Goal: Information Seeking & Learning: Find specific fact

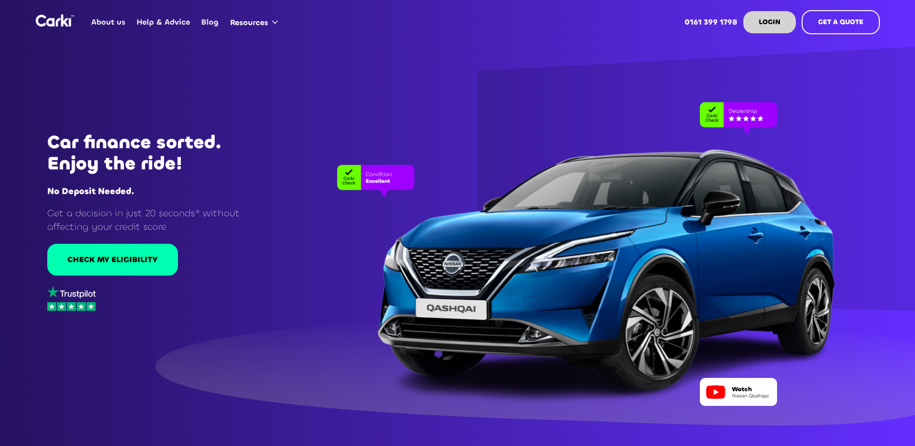
scroll to position [3907, 0]
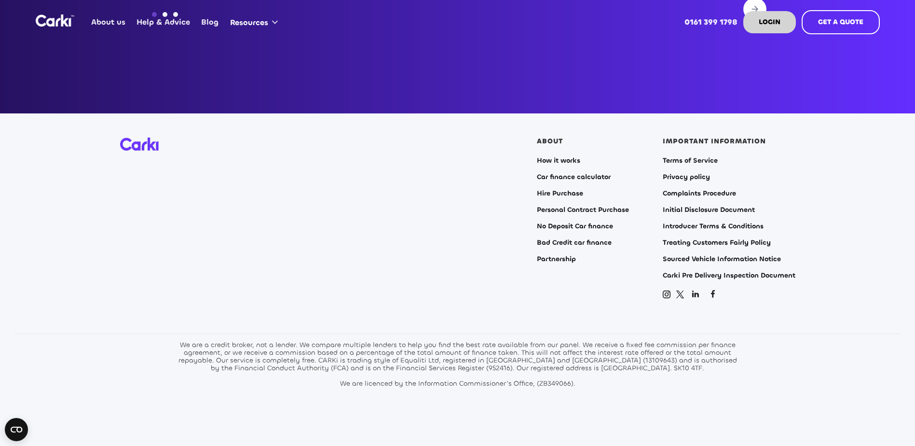
click at [866, 194] on section "ABOUT How it works Car finance calculator Hire Purchase Personal Contract Purch…" at bounding box center [457, 285] width 915 height 345
click at [696, 157] on link "Terms of Service" at bounding box center [690, 161] width 55 height 8
click at [699, 222] on link "Introducer Terms & Conditions" at bounding box center [713, 226] width 101 height 8
click at [703, 206] on link "Initial Disclosure Document" at bounding box center [709, 210] width 92 height 8
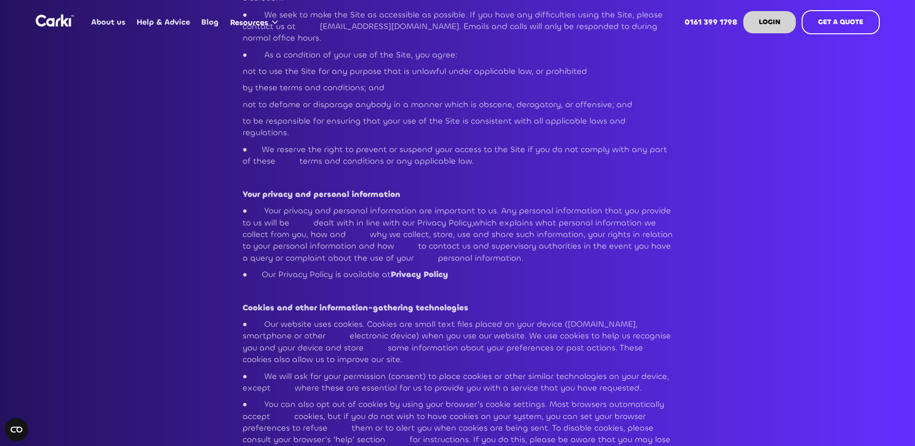
scroll to position [434, 0]
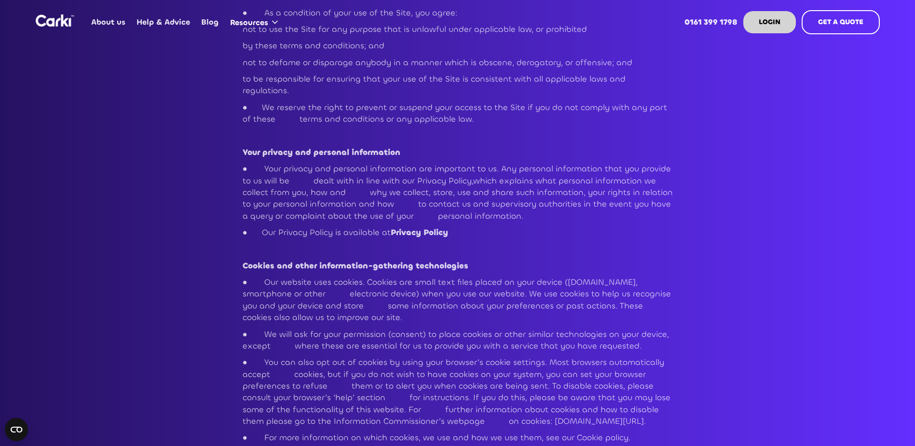
click at [423, 227] on strong "Privacy Policy" at bounding box center [419, 232] width 57 height 11
click at [424, 227] on strong "Privacy Policy" at bounding box center [419, 232] width 57 height 11
click at [433, 227] on strong "Privacy Policy" at bounding box center [419, 232] width 57 height 11
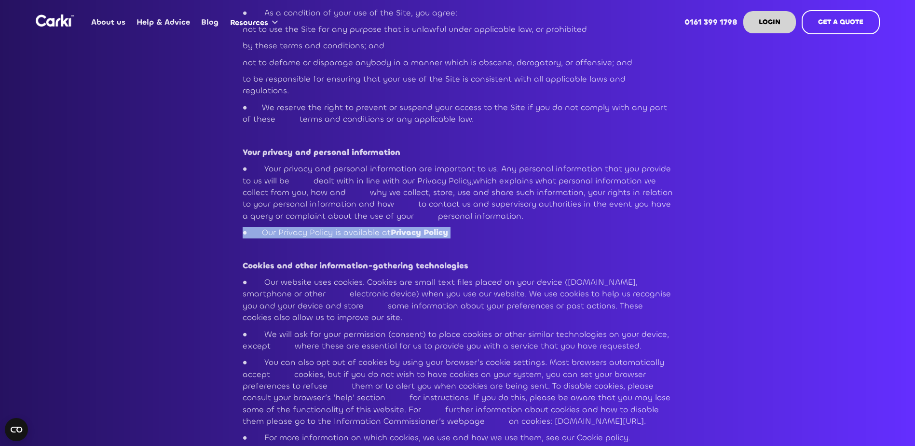
click at [433, 227] on strong "Privacy Policy" at bounding box center [419, 232] width 57 height 11
drag, startPoint x: 433, startPoint y: 210, endPoint x: 450, endPoint y: 207, distance: 17.1
click at [447, 227] on strong "Privacy Policy" at bounding box center [419, 232] width 57 height 11
click at [479, 227] on p "● Our Privacy Policy is available at Privacy Policy" at bounding box center [458, 233] width 430 height 12
click at [437, 227] on strong "Privacy Policy" at bounding box center [419, 232] width 57 height 11
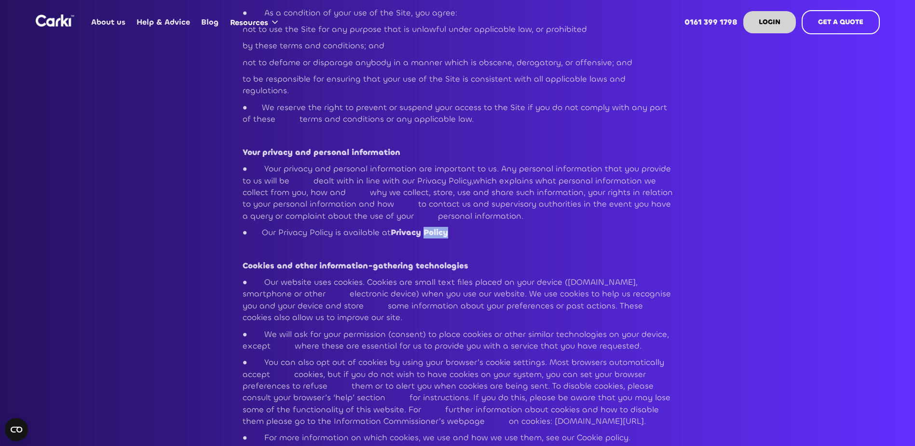
click at [437, 227] on strong "Privacy Policy" at bounding box center [419, 232] width 57 height 11
drag, startPoint x: 437, startPoint y: 210, endPoint x: 483, endPoint y: 215, distance: 46.1
click at [493, 227] on p "● Our Privacy Policy is available at Privacy Policy" at bounding box center [458, 233] width 430 height 12
click at [440, 227] on strong "Privacy Policy" at bounding box center [419, 232] width 57 height 11
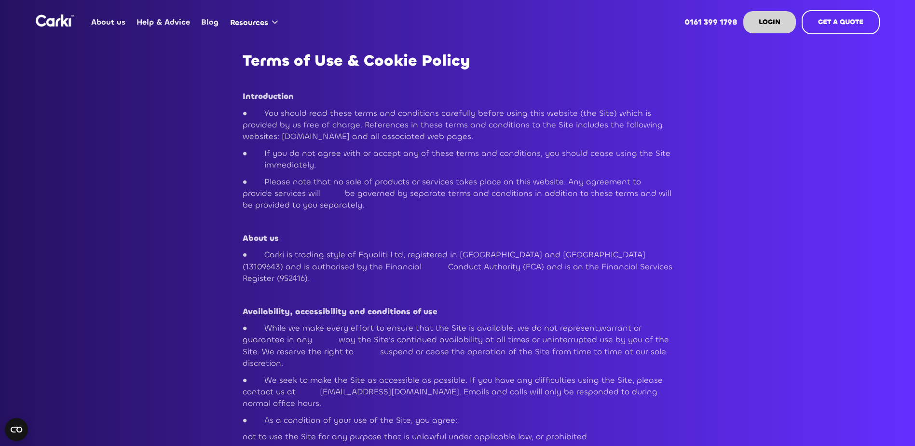
scroll to position [48, 0]
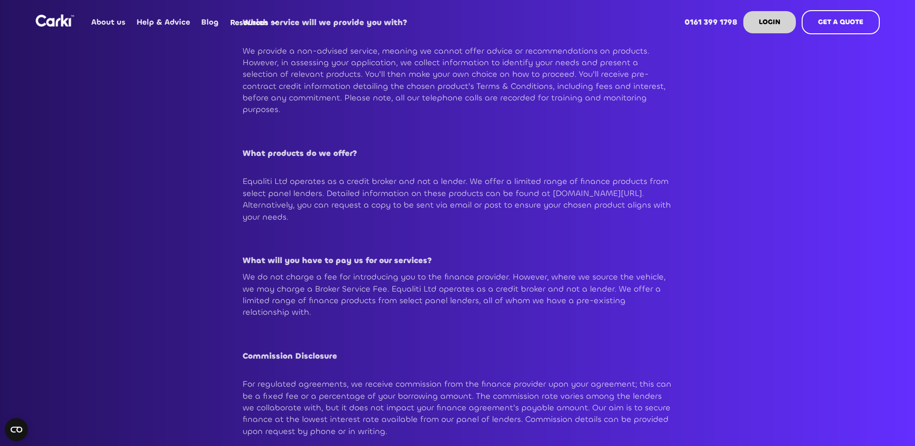
scroll to position [531, 0]
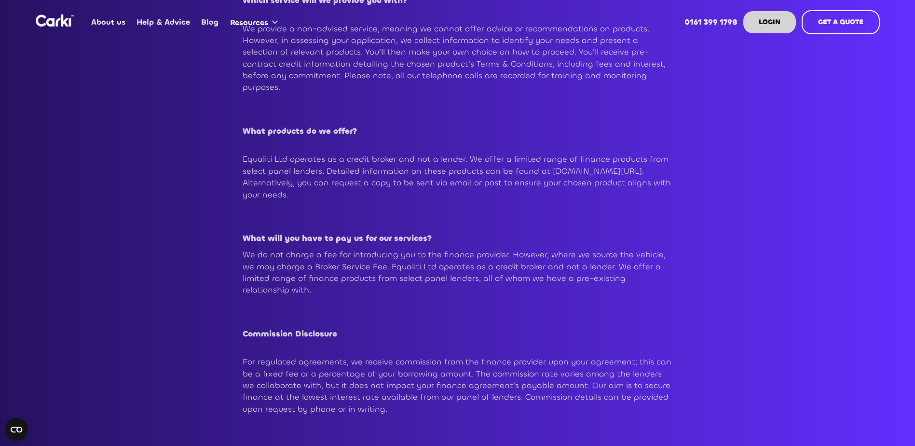
click at [386, 168] on p "Equaliti Ltd operates as a credit broker and not a lender. We offer a limited r…" at bounding box center [458, 176] width 430 height 47
click at [349, 171] on p "Equaliti Ltd operates as a credit broker and not a lender. We offer a limited r…" at bounding box center [458, 176] width 430 height 47
drag, startPoint x: 250, startPoint y: 171, endPoint x: 314, endPoint y: 169, distance: 63.7
click at [314, 169] on p "Equaliti Ltd operates as a credit broker and not a lender. We offer a limited r…" at bounding box center [458, 176] width 430 height 47
drag, startPoint x: 314, startPoint y: 169, endPoint x: 256, endPoint y: 171, distance: 58.4
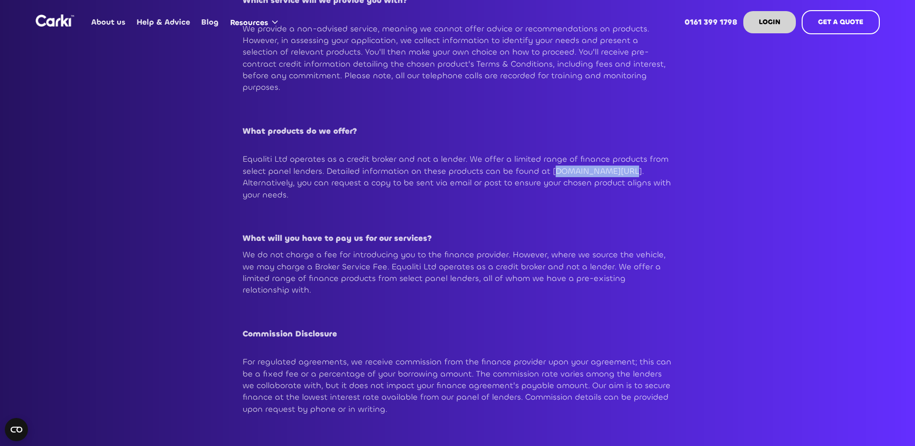
click at [259, 171] on p "Equaliti Ltd operates as a credit broker and not a lender. We offer a limited r…" at bounding box center [458, 176] width 430 height 47
drag, startPoint x: 244, startPoint y: 170, endPoint x: 456, endPoint y: 176, distance: 211.4
click at [456, 176] on p "Equaliti Ltd operates as a credit broker and not a lender. We offer a limited r…" at bounding box center [458, 176] width 430 height 47
drag, startPoint x: 456, startPoint y: 176, endPoint x: 436, endPoint y: 171, distance: 20.0
copy p "www.equalitifinance.com/finance-products-explained"
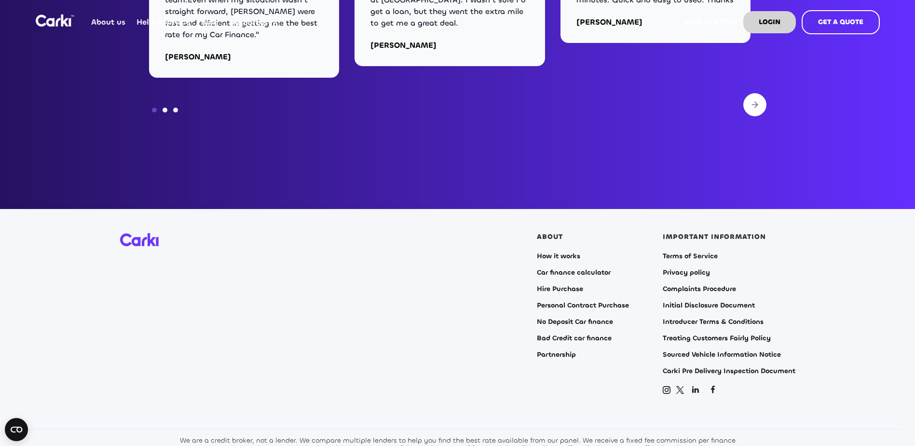
scroll to position [3908, 0]
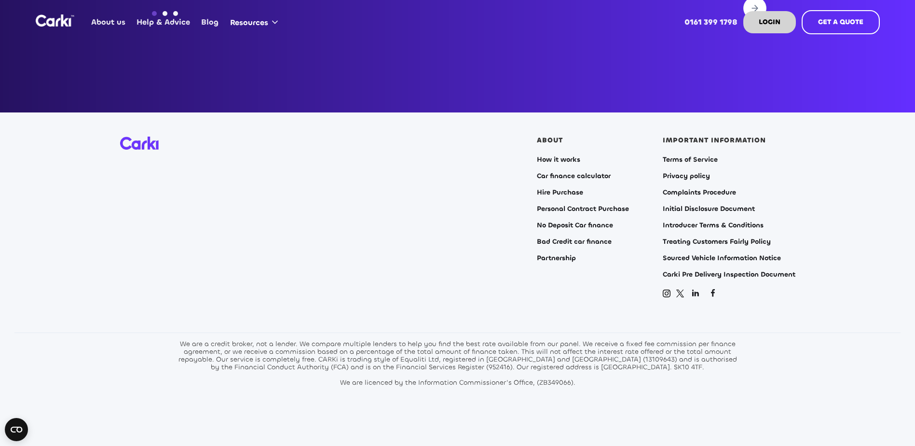
click at [350, 219] on div "ABOUT How it works Car finance calculator Hire Purchase Personal Contract Purch…" at bounding box center [458, 218] width 676 height 162
click at [692, 205] on link "Initial Disclosure Document" at bounding box center [709, 209] width 92 height 8
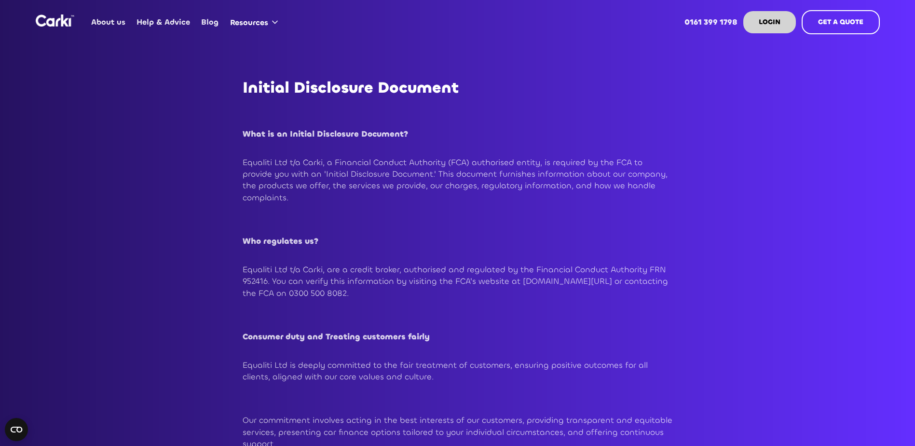
click at [567, 282] on p "Equaliti Ltd t/a Carki, are a credit broker, authorised and regulated by the Fi…" at bounding box center [458, 281] width 430 height 35
click at [569, 282] on p "Equaliti Ltd t/a Carki, are a credit broker, authorised and regulated by the Fi…" at bounding box center [458, 281] width 430 height 35
drag, startPoint x: 569, startPoint y: 282, endPoint x: 518, endPoint y: 238, distance: 67.4
click at [518, 238] on p "Who regulates us?" at bounding box center [458, 247] width 430 height 24
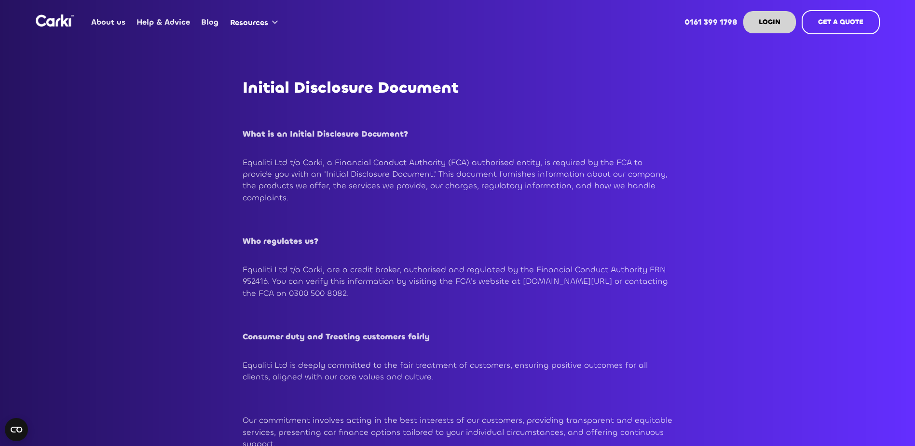
click at [440, 247] on p "Who regulates us?" at bounding box center [458, 247] width 430 height 24
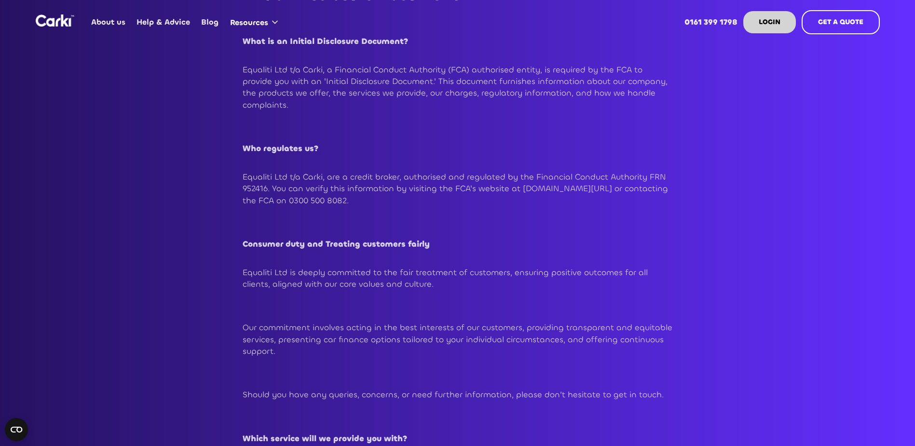
scroll to position [97, 0]
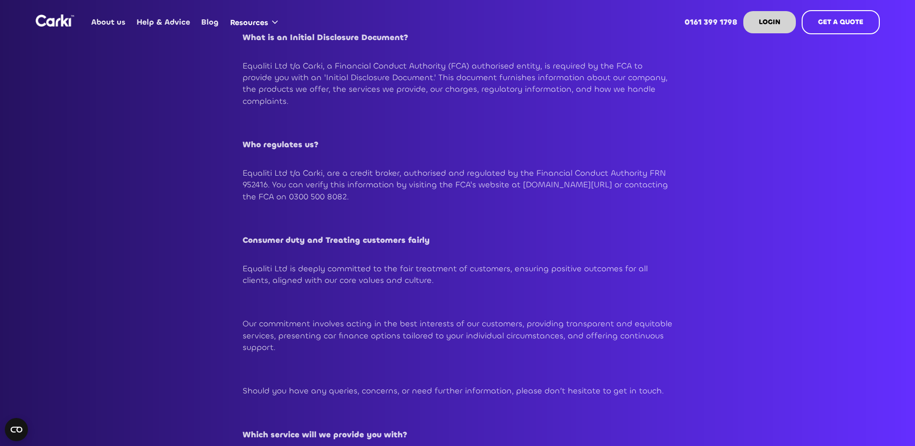
click at [596, 186] on p "Equaliti Ltd t/a Carki, are a credit broker, authorised and regulated by the Fi…" at bounding box center [458, 184] width 430 height 35
click at [534, 297] on h2 "‍" at bounding box center [458, 304] width 430 height 17
drag, startPoint x: 600, startPoint y: 186, endPoint x: 520, endPoint y: 183, distance: 80.2
click at [520, 183] on p "Equaliti Ltd t/a Carki, are a credit broker, authorised and regulated by the Fi…" at bounding box center [458, 184] width 430 height 35
drag, startPoint x: 520, startPoint y: 183, endPoint x: 542, endPoint y: 184, distance: 22.2
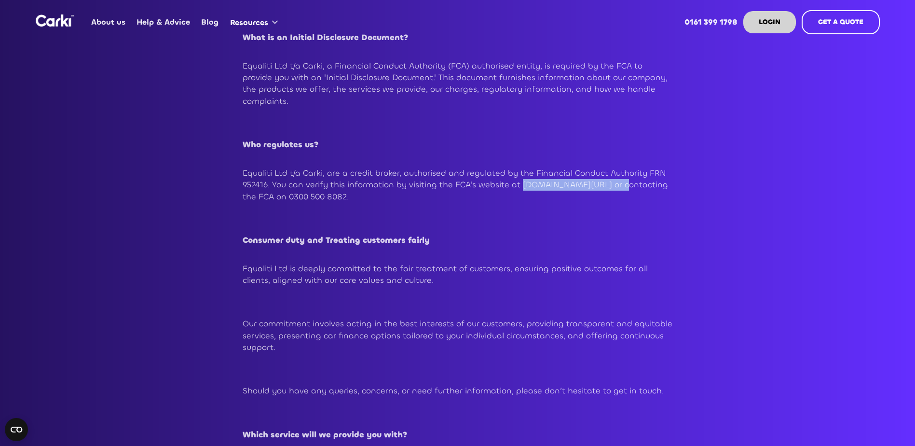
copy p "www.FCA.gov.uk/register"
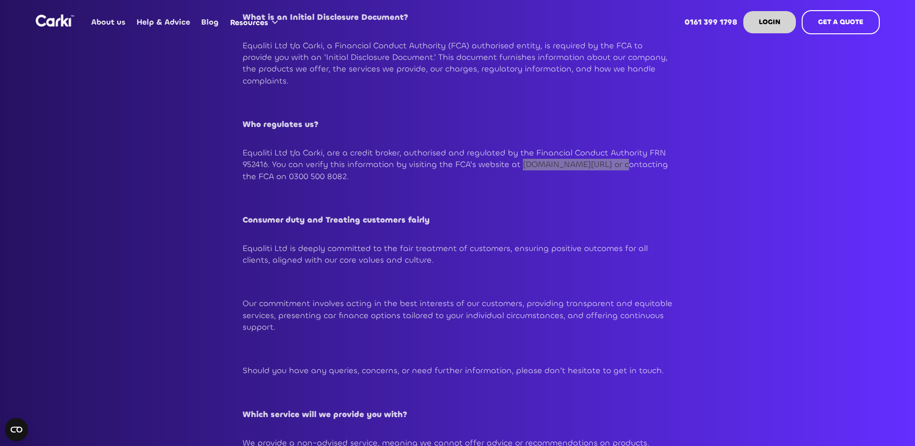
scroll to position [193, 0]
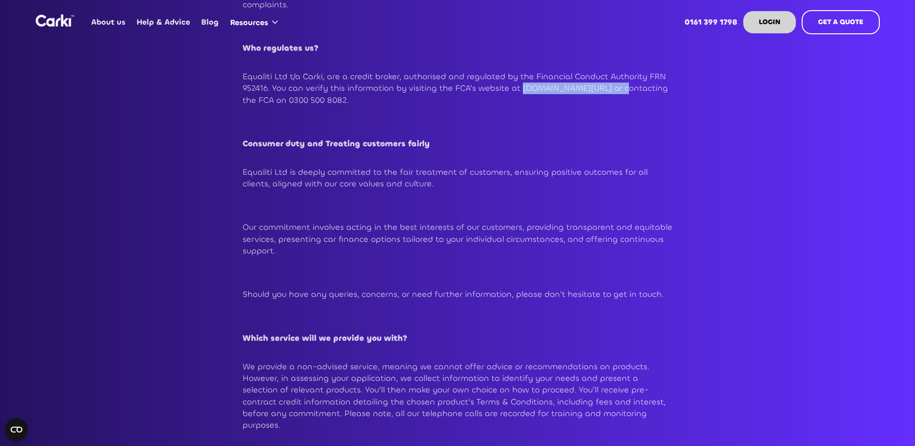
click at [556, 245] on p "Our commitment involves acting in the best interests of our customers, providin…" at bounding box center [458, 238] width 430 height 35
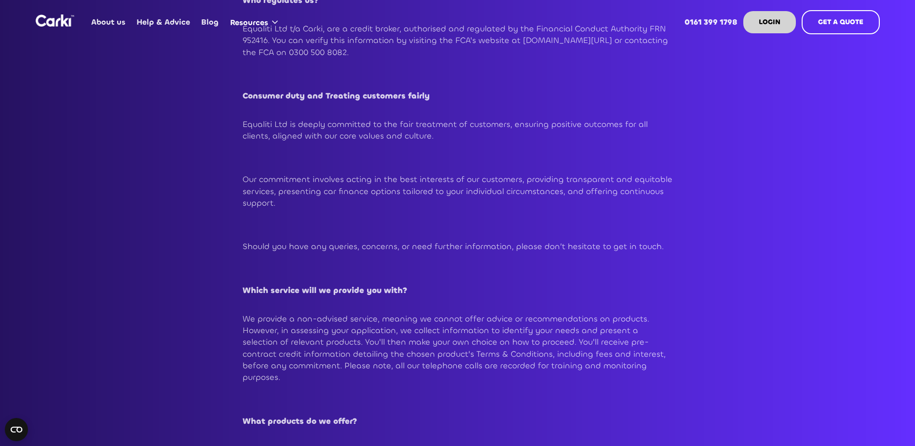
scroll to position [0, 0]
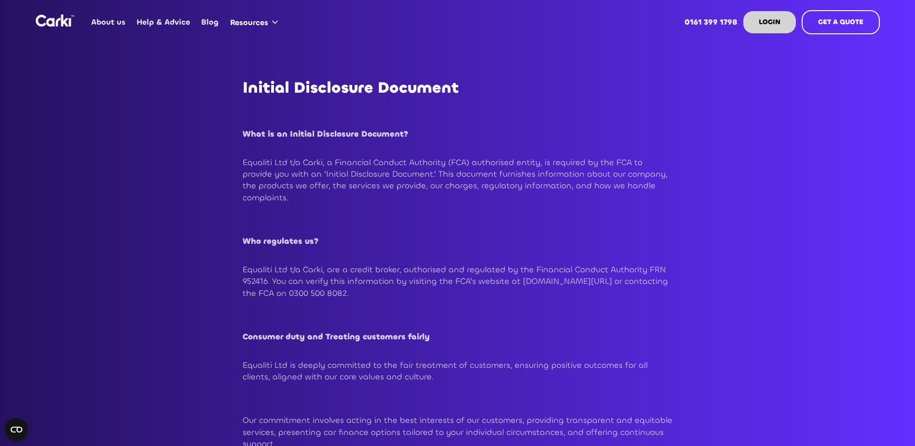
click at [549, 179] on p "Equaliti Ltd t/a Carki, a Financial Conduct Authority (FCA) authorised entity, …" at bounding box center [458, 180] width 430 height 47
drag, startPoint x: 501, startPoint y: 276, endPoint x: 546, endPoint y: 276, distance: 44.9
click at [546, 276] on p "Equaliti Ltd t/a Carki, are a credit broker, authorised and regulated by the Fi…" at bounding box center [458, 281] width 430 height 35
drag, startPoint x: 546, startPoint y: 276, endPoint x: 690, endPoint y: 277, distance: 143.8
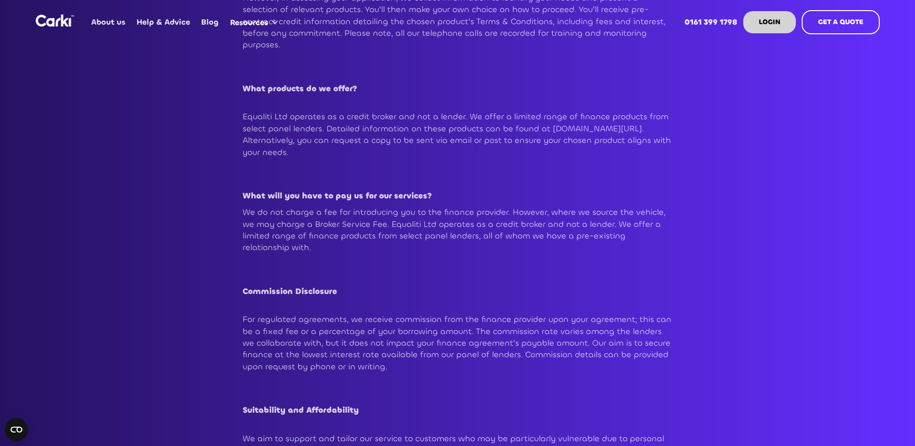
scroll to position [579, 0]
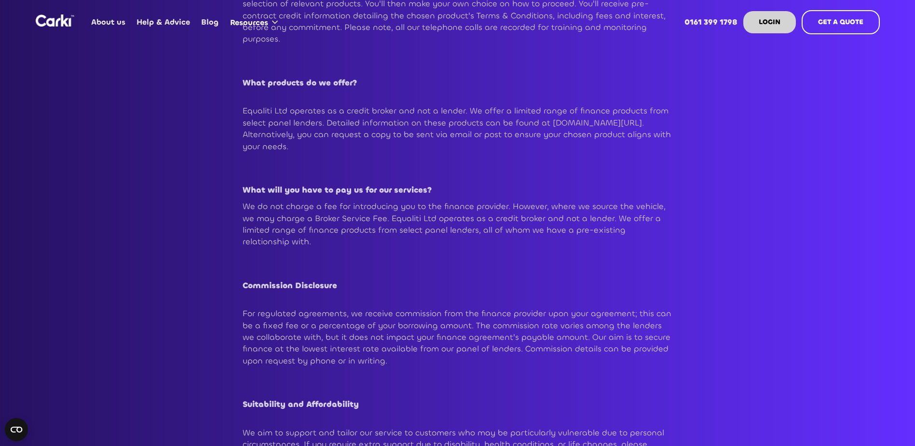
click at [563, 218] on p "We do not charge a fee for introducing you to the finance provider. However, wh…" at bounding box center [458, 224] width 430 height 47
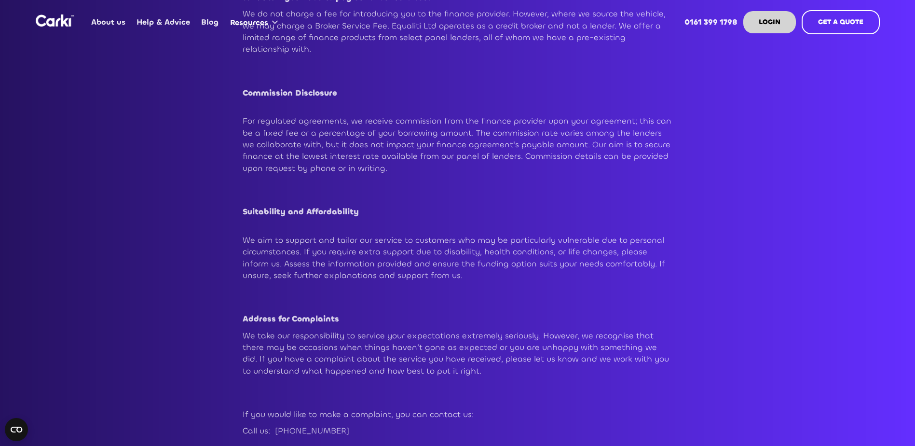
scroll to position [772, 0]
click at [564, 235] on p "We aim to support and tailor our service to customers who may be particularly v…" at bounding box center [458, 257] width 430 height 47
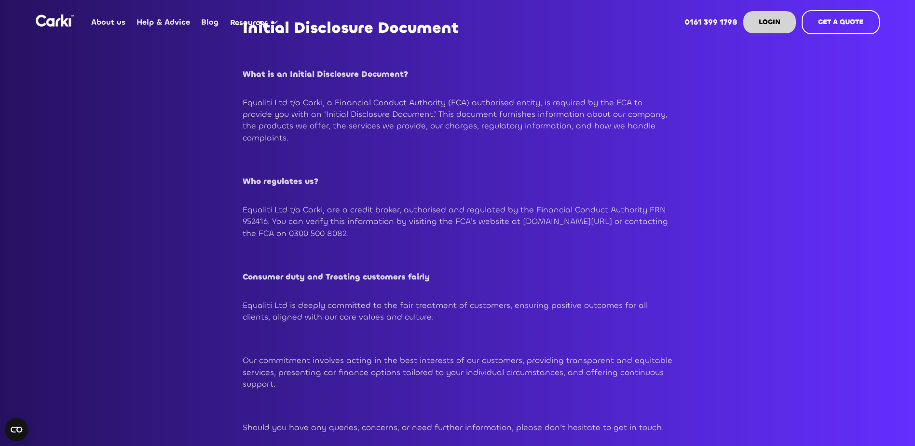
scroll to position [97, 0]
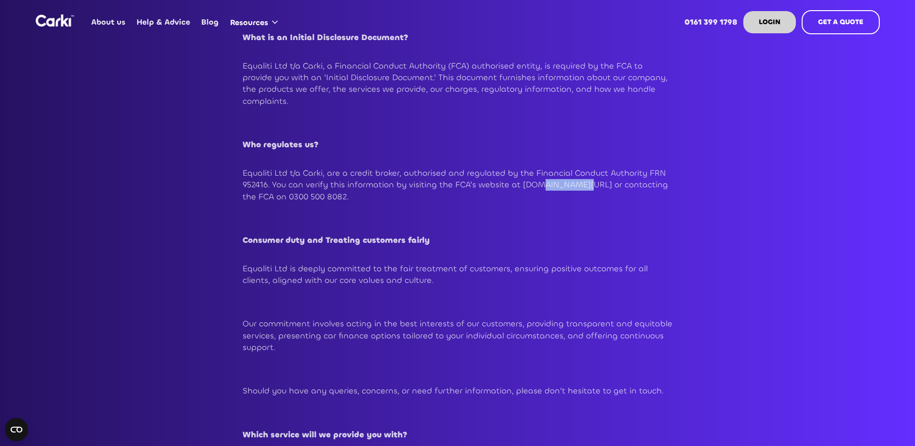
click at [585, 183] on p "Equaliti Ltd t/a Carki, are a credit broker, authorised and regulated by the Fi…" at bounding box center [458, 184] width 430 height 35
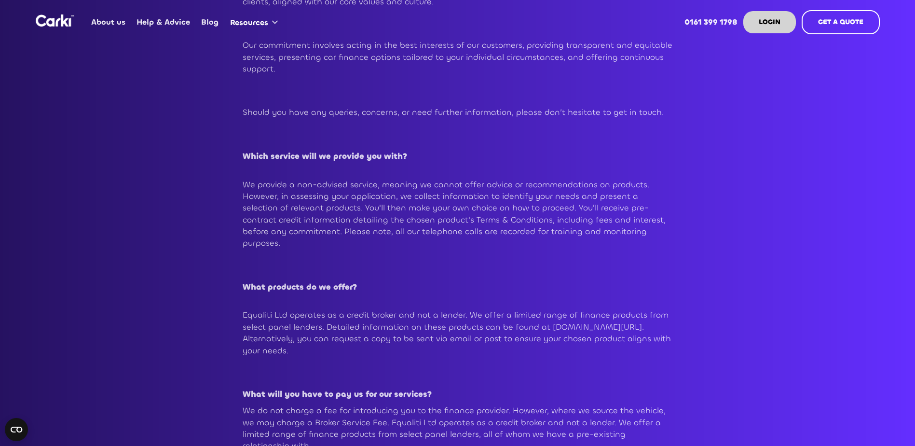
scroll to position [386, 0]
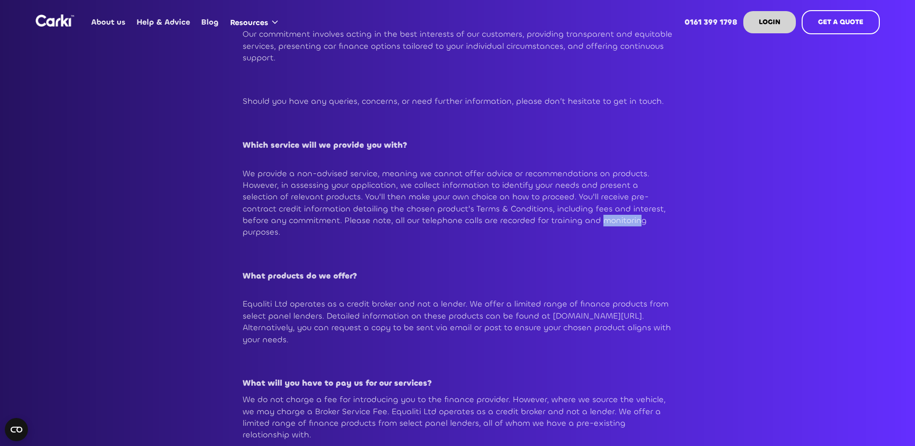
drag, startPoint x: 555, startPoint y: 220, endPoint x: 588, endPoint y: 219, distance: 32.8
click at [588, 219] on p "We provide a non-advised service, meaning we cannot offer advice or recommendat…" at bounding box center [458, 203] width 430 height 70
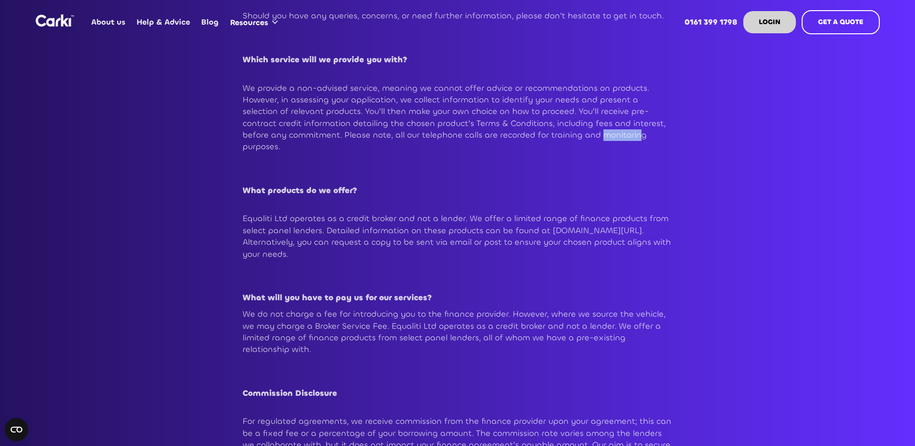
scroll to position [483, 0]
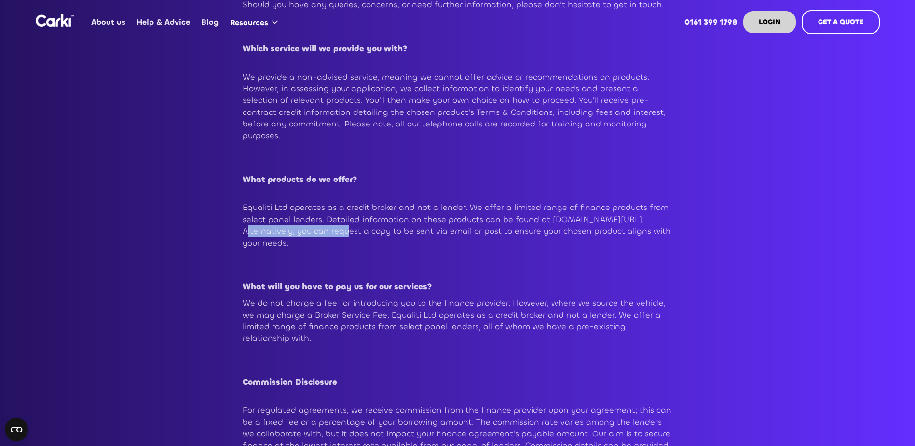
drag, startPoint x: 327, startPoint y: 215, endPoint x: 441, endPoint y: 215, distance: 113.9
click at [441, 215] on p "Equaliti Ltd operates as a credit broker and not a lender. We offer a limited r…" at bounding box center [458, 225] width 430 height 47
drag, startPoint x: 441, startPoint y: 215, endPoint x: 489, endPoint y: 227, distance: 50.2
click at [489, 227] on p "Equaliti Ltd operates as a credit broker and not a lender. We offer a limited r…" at bounding box center [458, 225] width 430 height 47
drag, startPoint x: 243, startPoint y: 218, endPoint x: 456, endPoint y: 219, distance: 213.3
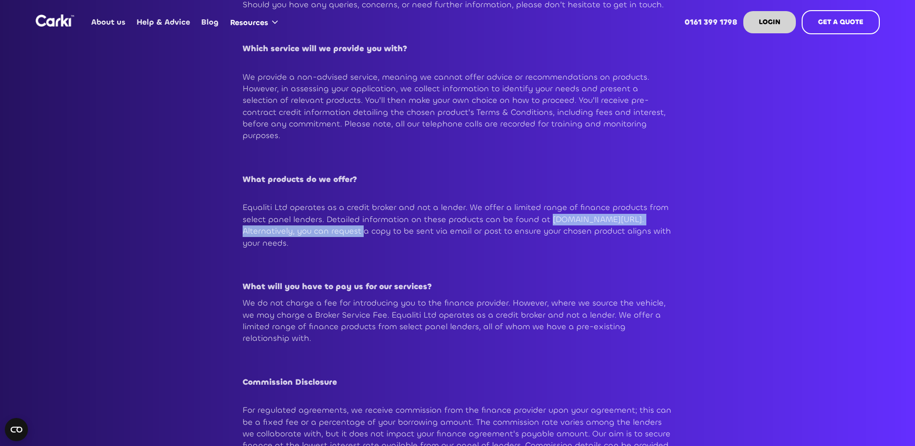
click at [456, 219] on p "Equaliti Ltd operates as a credit broker and not a lender. We offer a limited r…" at bounding box center [458, 225] width 430 height 47
drag, startPoint x: 456, startPoint y: 219, endPoint x: 445, endPoint y: 219, distance: 11.1
copy p "www.equalitifinance.com/finance-products-explained."
click at [539, 281] on p "What will you have to pay us for our services?" at bounding box center [458, 287] width 430 height 12
drag, startPoint x: 243, startPoint y: 218, endPoint x: 373, endPoint y: 214, distance: 130.3
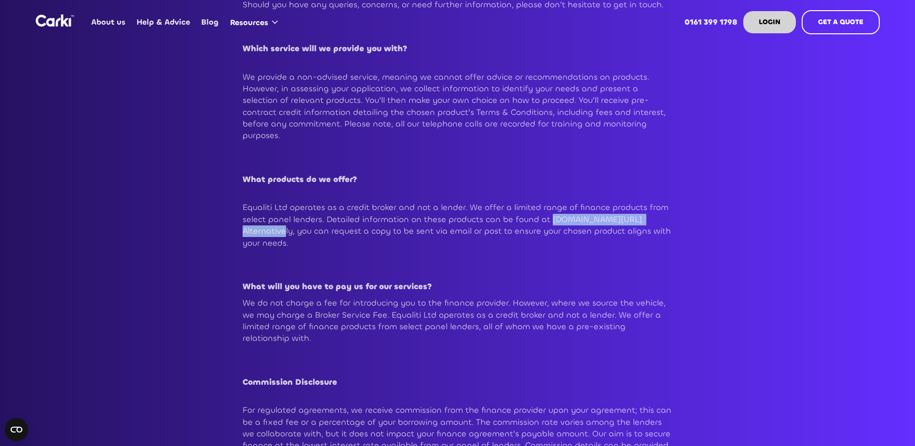
click at [373, 214] on p "Equaliti Ltd operates as a credit broker and not a lender. We offer a limited r…" at bounding box center [458, 225] width 430 height 47
drag, startPoint x: 373, startPoint y: 214, endPoint x: 365, endPoint y: 220, distance: 10.0
copy p "www.equalitifinance.com/finance"
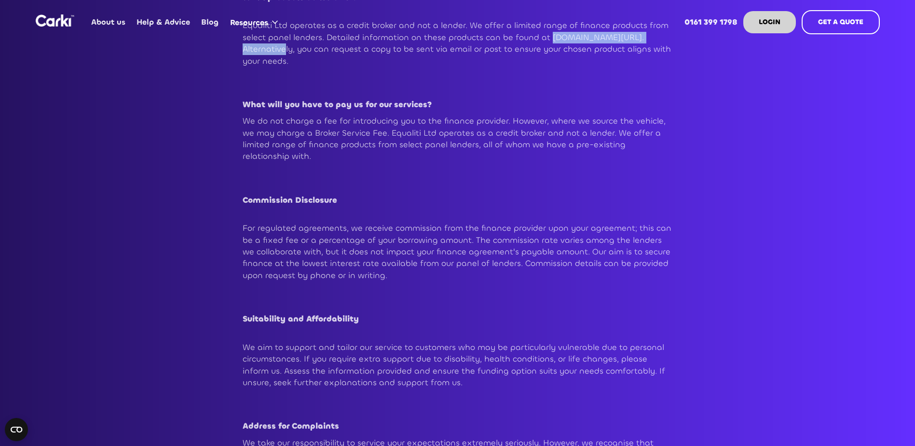
scroll to position [724, 0]
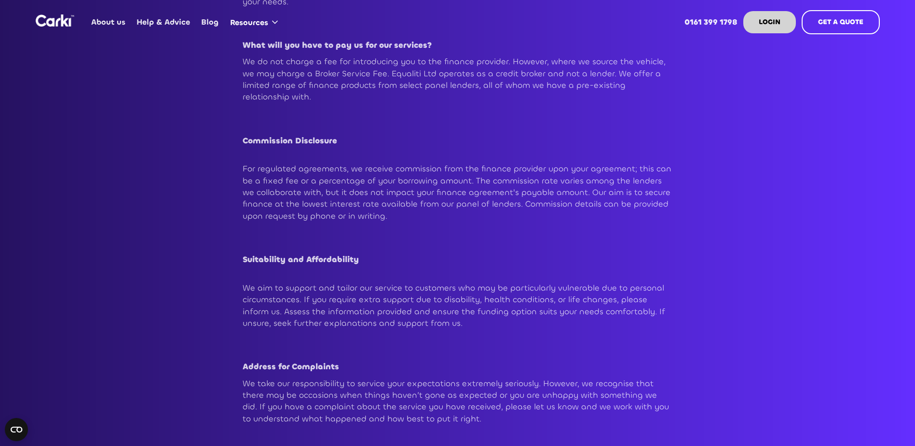
click at [596, 232] on h2 "‍" at bounding box center [458, 240] width 430 height 17
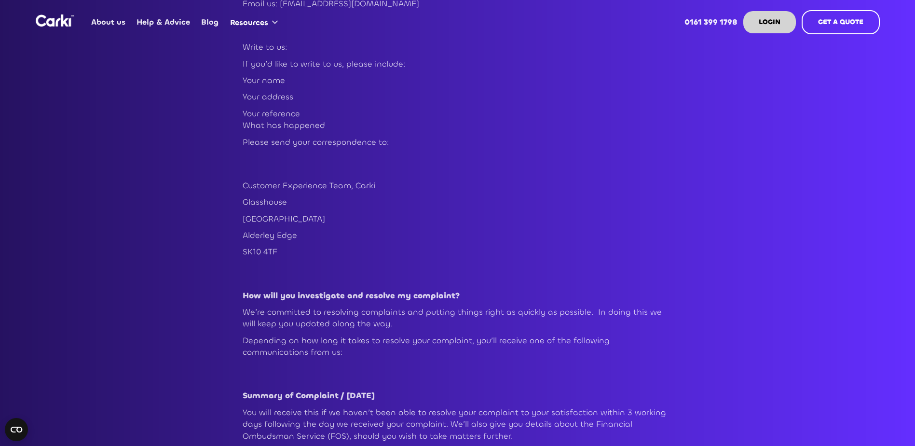
scroll to position [1303, 0]
click at [285, 248] on p "SK10 4TF" at bounding box center [458, 254] width 430 height 12
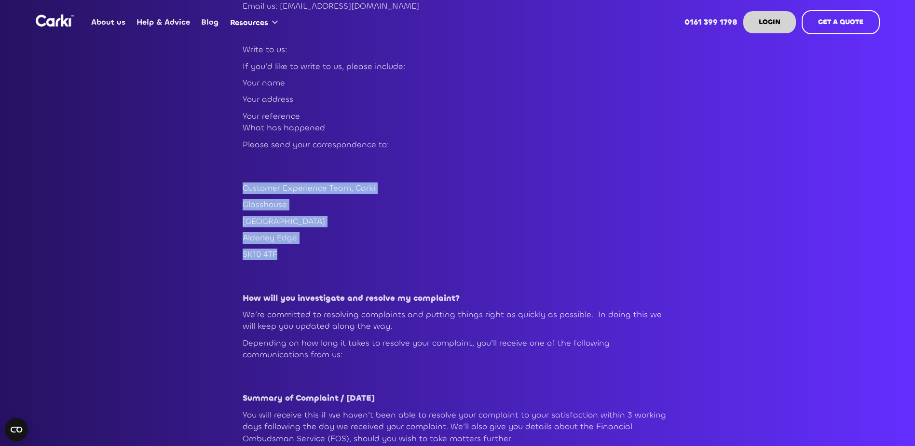
drag, startPoint x: 279, startPoint y: 230, endPoint x: 243, endPoint y: 167, distance: 72.7
drag, startPoint x: 243, startPoint y: 167, endPoint x: 481, endPoint y: 182, distance: 238.4
click at [465, 199] on p "Glasshouse" at bounding box center [458, 205] width 430 height 12
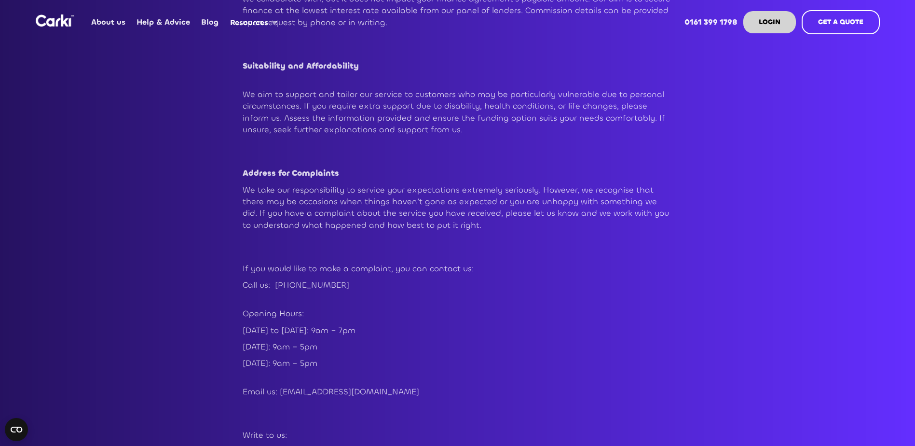
scroll to position [820, 0]
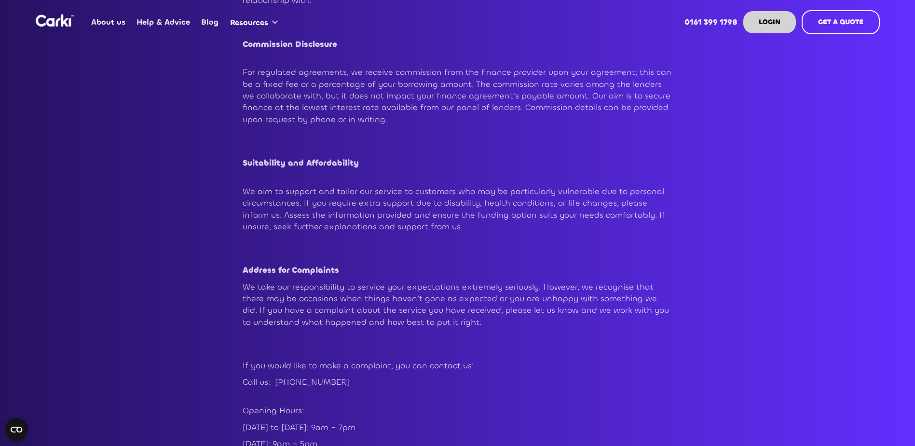
click at [571, 286] on p "We take our responsibility to service your expectations extremely seriously. Ho…" at bounding box center [458, 304] width 430 height 47
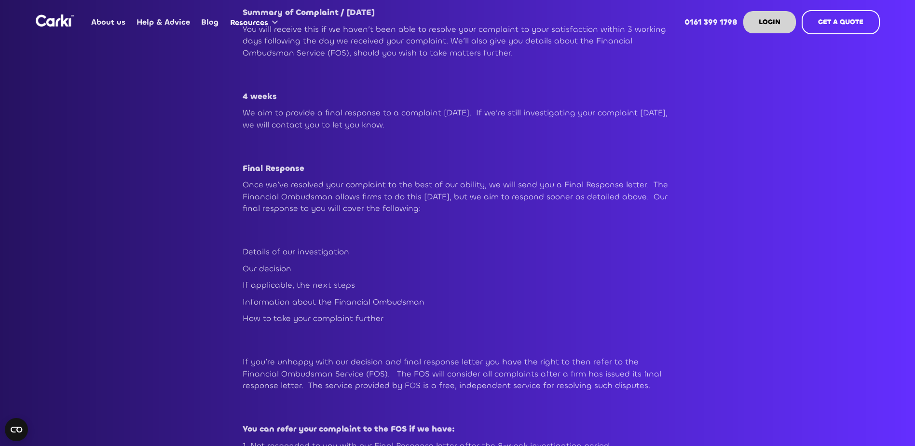
scroll to position [1689, 0]
click at [290, 246] on p "Details of our investigation" at bounding box center [458, 252] width 430 height 12
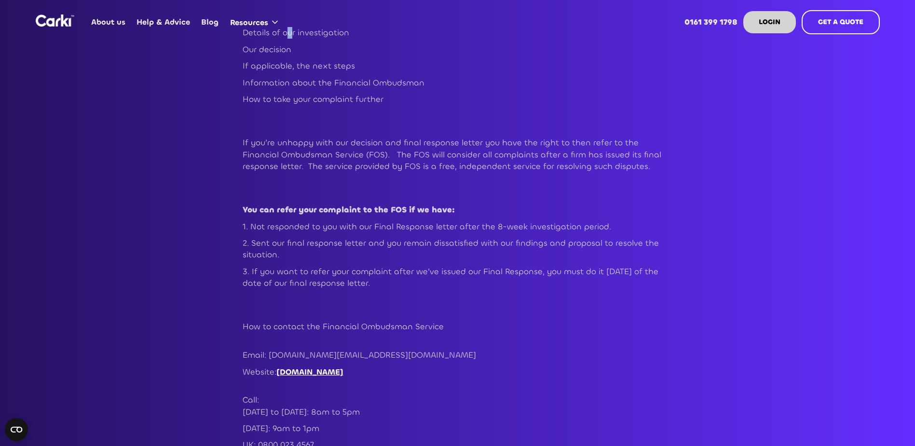
scroll to position [1930, 0]
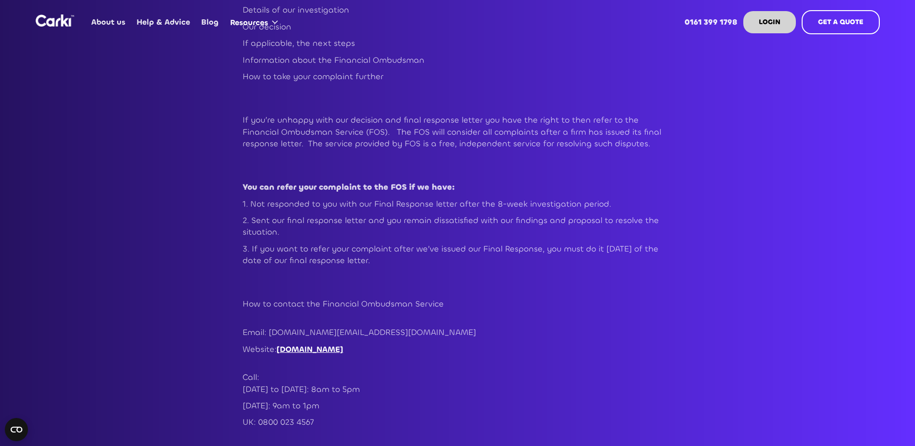
click at [340, 327] on p "Email: [DOMAIN_NAME][EMAIL_ADDRESS][DOMAIN_NAME]" at bounding box center [458, 333] width 430 height 12
drag, startPoint x: 411, startPoint y: 309, endPoint x: 294, endPoint y: 305, distance: 116.8
click at [294, 327] on p "Email: [DOMAIN_NAME][EMAIL_ADDRESS][DOMAIN_NAME]" at bounding box center [458, 333] width 430 height 12
click at [489, 327] on p "Email: [DOMAIN_NAME][EMAIL_ADDRESS][DOMAIN_NAME]" at bounding box center [458, 333] width 430 height 12
drag, startPoint x: 446, startPoint y: 308, endPoint x: 266, endPoint y: 306, distance: 179.5
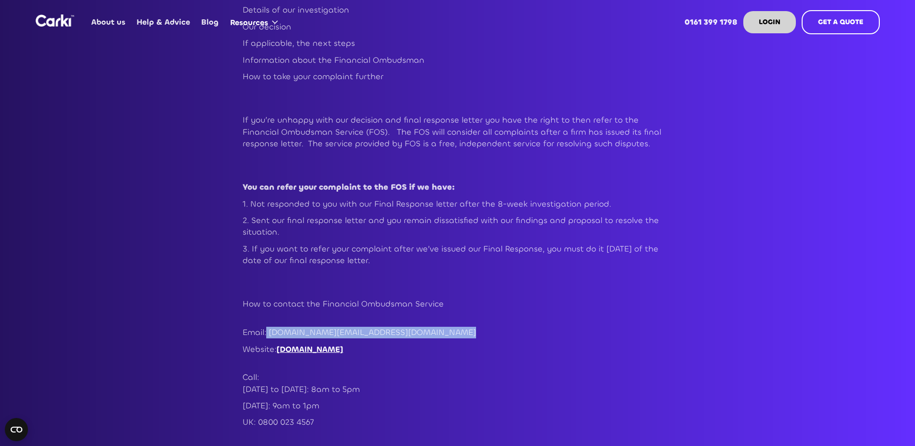
click at [266, 327] on p "Email: [DOMAIN_NAME][EMAIL_ADDRESS][DOMAIN_NAME]" at bounding box center [458, 333] width 430 height 12
drag, startPoint x: 266, startPoint y: 306, endPoint x: 350, endPoint y: 310, distance: 83.5
copy p "complaint.info@financial-ombudsman.org.uk"
click at [494, 372] on p "Call: Monday to Friday: 8am to 5pm" at bounding box center [458, 384] width 430 height 24
click at [306, 344] on link "[DOMAIN_NAME]" at bounding box center [309, 349] width 67 height 10
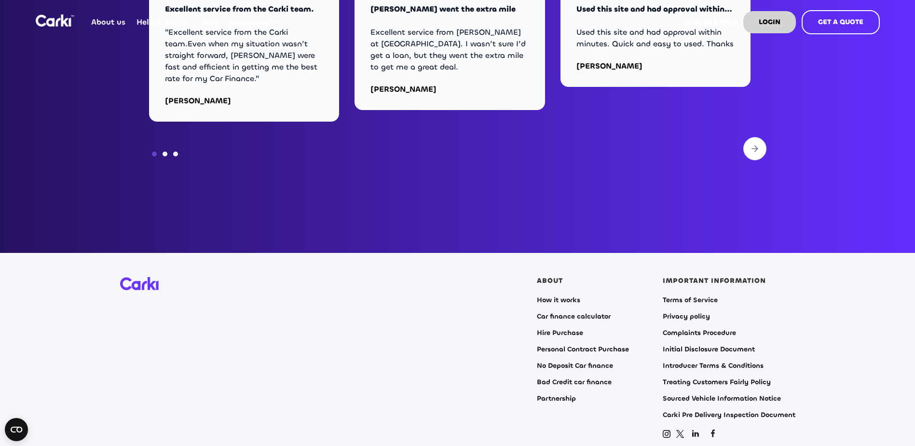
scroll to position [3908, 0]
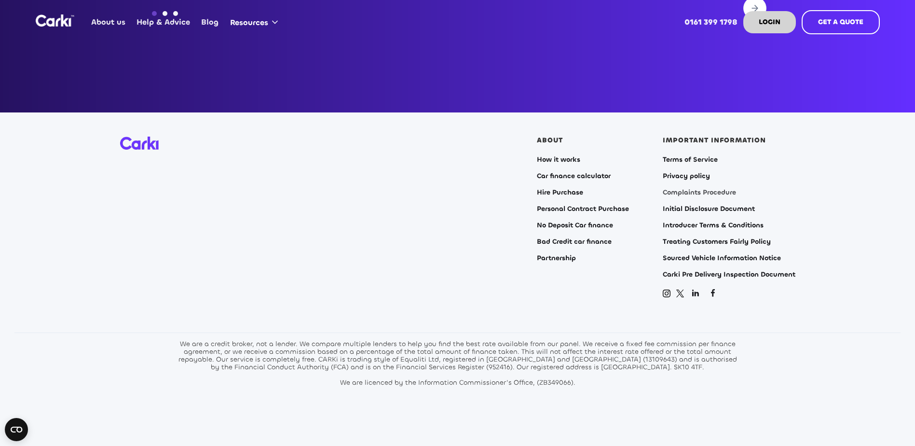
click at [700, 189] on link "Complaints Procedure" at bounding box center [699, 193] width 73 height 8
click at [692, 172] on link "Privacy policy" at bounding box center [686, 176] width 47 height 8
click at [693, 156] on link "Terms of Service" at bounding box center [690, 160] width 55 height 8
click at [690, 205] on link "Initial Disclosure Document" at bounding box center [709, 209] width 92 height 8
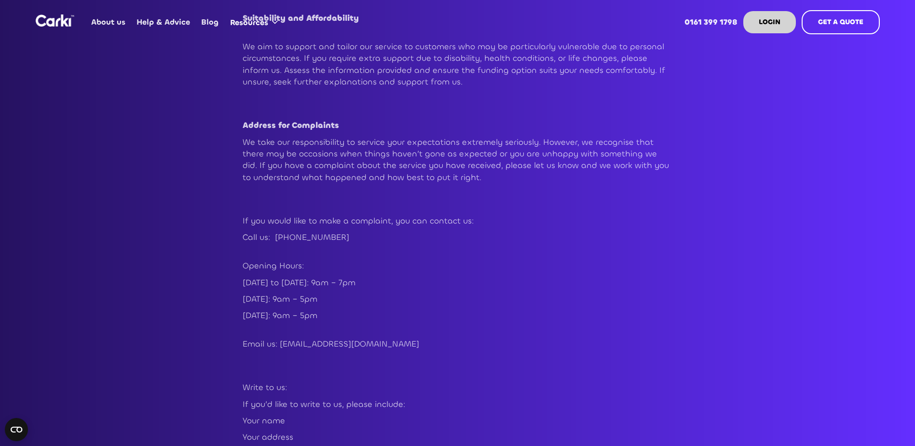
scroll to position [1206, 0]
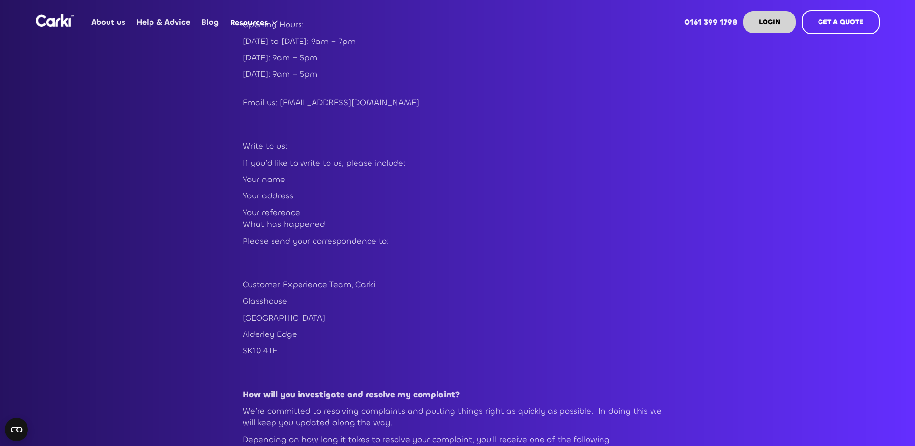
click at [434, 345] on p "SK10 4TF" at bounding box center [458, 351] width 430 height 12
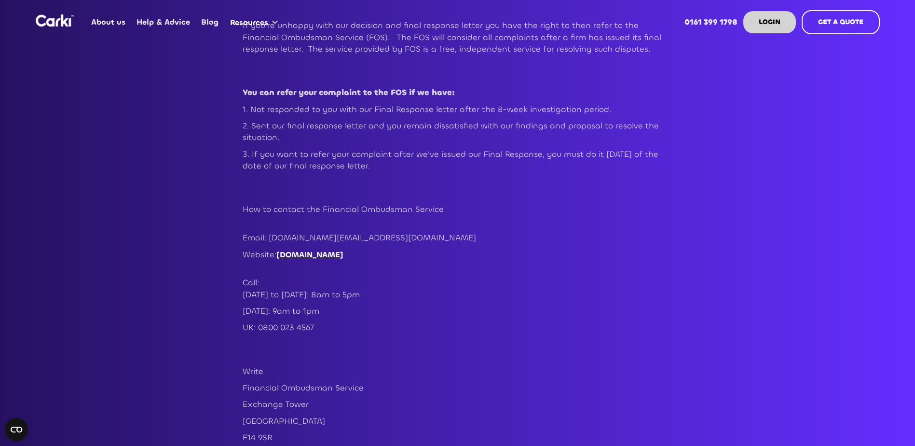
scroll to position [2027, 0]
click at [521, 202] on p "How to contact the Financial Ombudsman Service" at bounding box center [458, 214] width 430 height 24
click at [332, 248] on link "[DOMAIN_NAME]" at bounding box center [309, 253] width 67 height 10
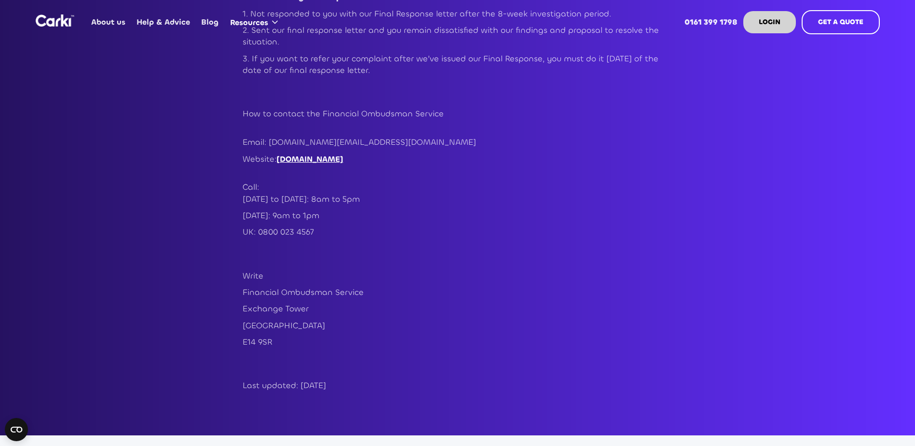
scroll to position [2123, 0]
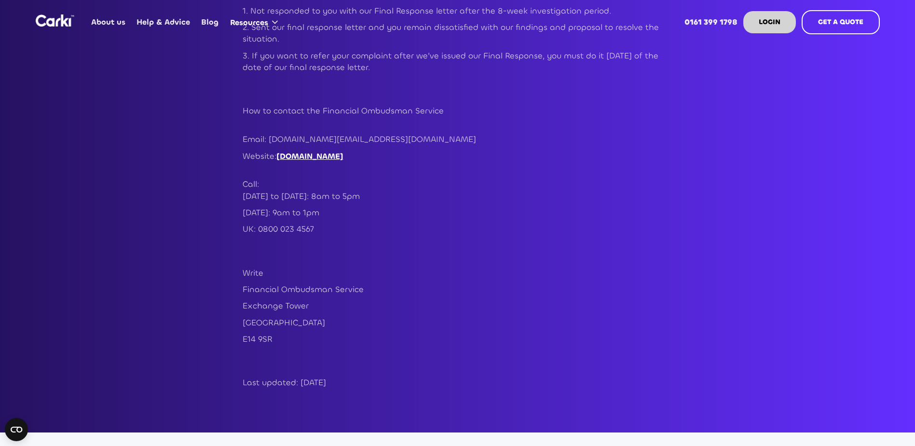
click at [557, 284] on p "Financial Ombudsman Service" at bounding box center [458, 290] width 430 height 12
drag, startPoint x: 279, startPoint y: 313, endPoint x: 273, endPoint y: 318, distance: 8.5
click at [279, 333] on p "E14 9SR" at bounding box center [458, 339] width 430 height 12
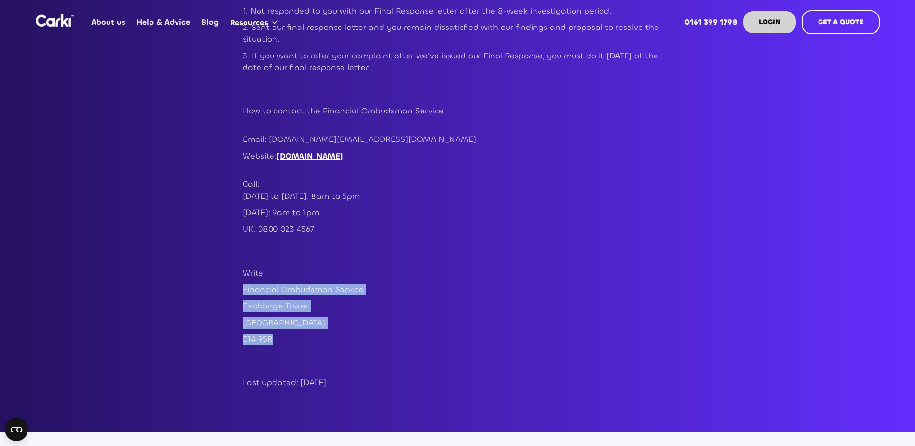
drag, startPoint x: 272, startPoint y: 314, endPoint x: 239, endPoint y: 263, distance: 60.5
drag, startPoint x: 239, startPoint y: 263, endPoint x: 259, endPoint y: 263, distance: 19.3
copy div "Financial Ombudsman Service [GEOGRAPHIC_DATA]"
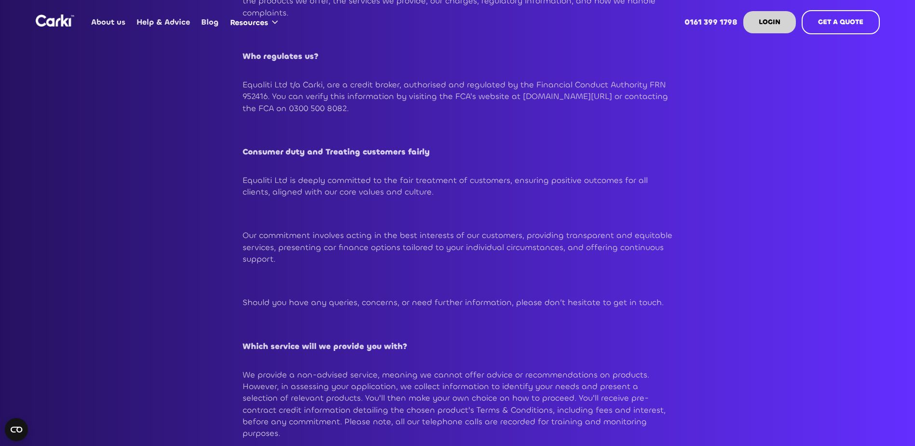
scroll to position [193, 0]
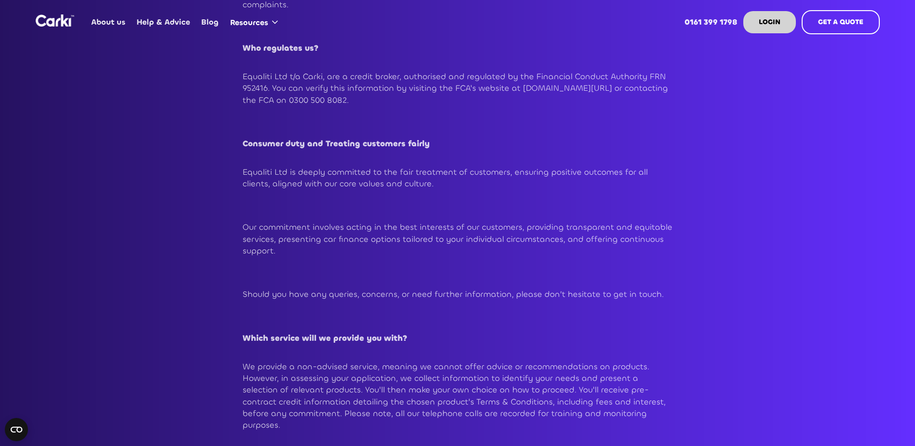
click at [487, 103] on p "Equaliti Ltd t/a Carki, are a credit broker, authorised and regulated by the Fi…" at bounding box center [458, 88] width 430 height 35
click at [590, 88] on p "Equaliti Ltd t/a Carki, are a credit broker, authorised and regulated by the Fi…" at bounding box center [458, 88] width 430 height 35
drag, startPoint x: 519, startPoint y: 90, endPoint x: 618, endPoint y: 87, distance: 98.5
click at [618, 87] on p "Equaliti Ltd t/a Carki, are a credit broker, authorised and regulated by the Fi…" at bounding box center [458, 88] width 430 height 35
drag, startPoint x: 618, startPoint y: 87, endPoint x: 574, endPoint y: 90, distance: 44.0
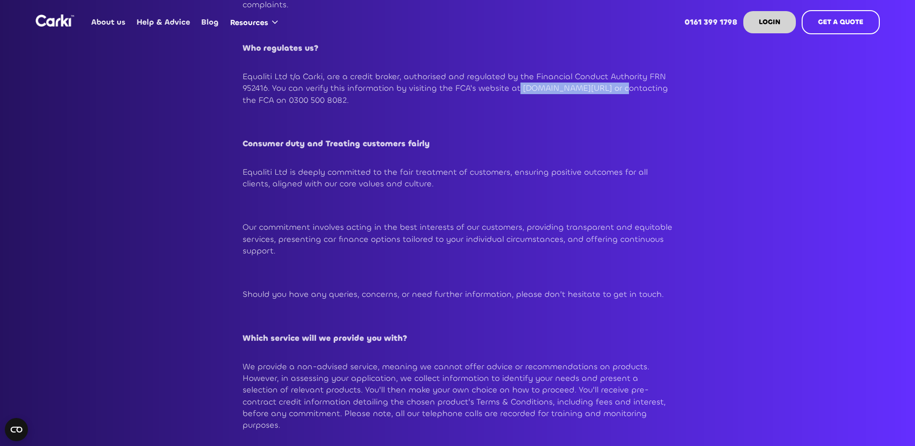
copy p "[DOMAIN_NAME][URL]"
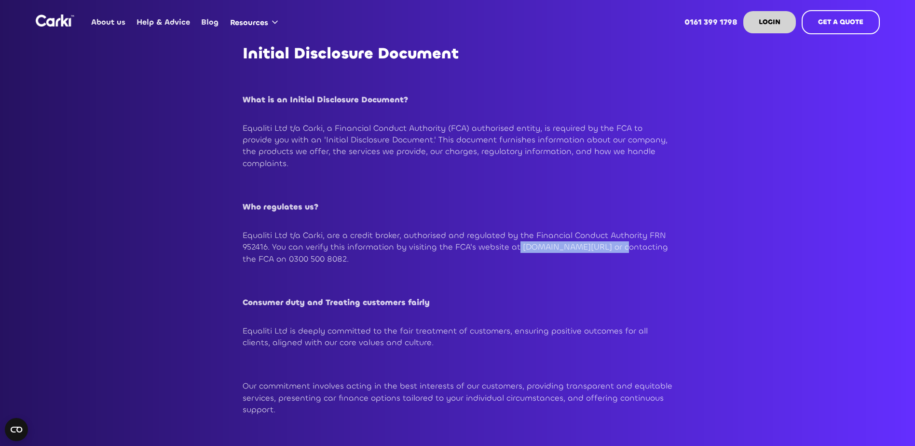
scroll to position [48, 0]
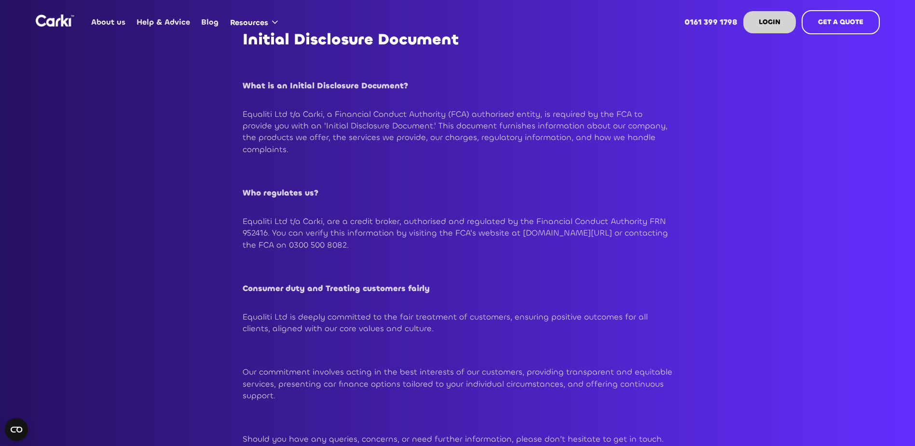
click at [376, 145] on p "Equaliti Ltd t/a Carki, a Financial Conduct Authority (FCA) authorised entity, …" at bounding box center [458, 132] width 430 height 47
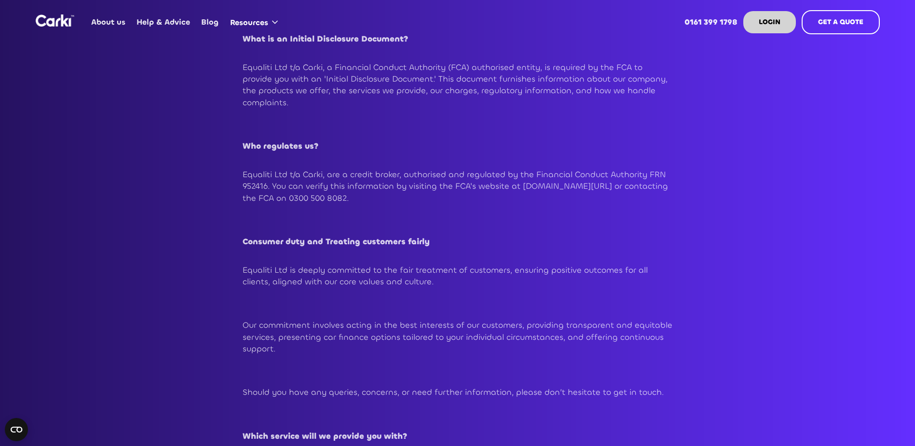
scroll to position [97, 0]
drag, startPoint x: 617, startPoint y: 183, endPoint x: 521, endPoint y: 184, distance: 96.0
click at [521, 184] on p "Equaliti Ltd t/a Carki, are a credit broker, authorised and regulated by the Fi…" at bounding box center [458, 184] width 430 height 35
drag, startPoint x: 521, startPoint y: 184, endPoint x: 546, endPoint y: 187, distance: 25.8
copy p "[DOMAIN_NAME][URL]"
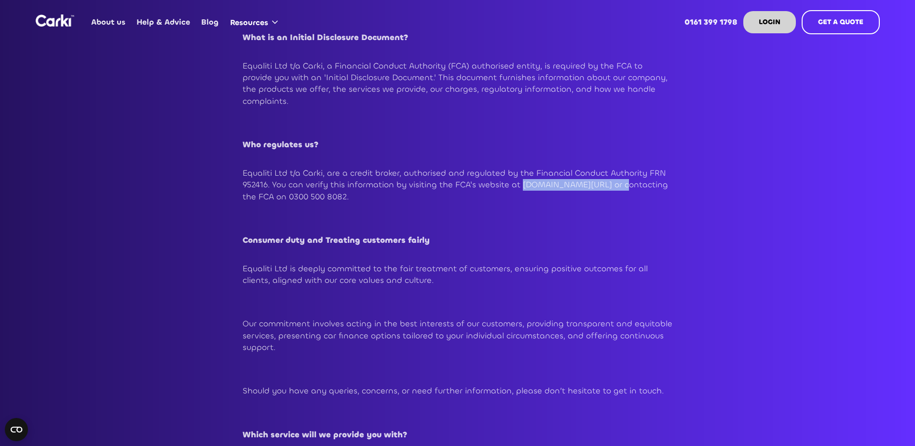
copy p "[DOMAIN_NAME][URL]"
click at [566, 220] on h2 "‍" at bounding box center [458, 220] width 430 height 17
click at [506, 374] on h2 "‍" at bounding box center [458, 371] width 430 height 17
drag, startPoint x: 547, startPoint y: 192, endPoint x: 618, endPoint y: 186, distance: 71.1
click at [618, 186] on p "Equaliti Ltd t/a Carki, are a credit broker, authorised and regulated by the Fi…" at bounding box center [458, 184] width 430 height 35
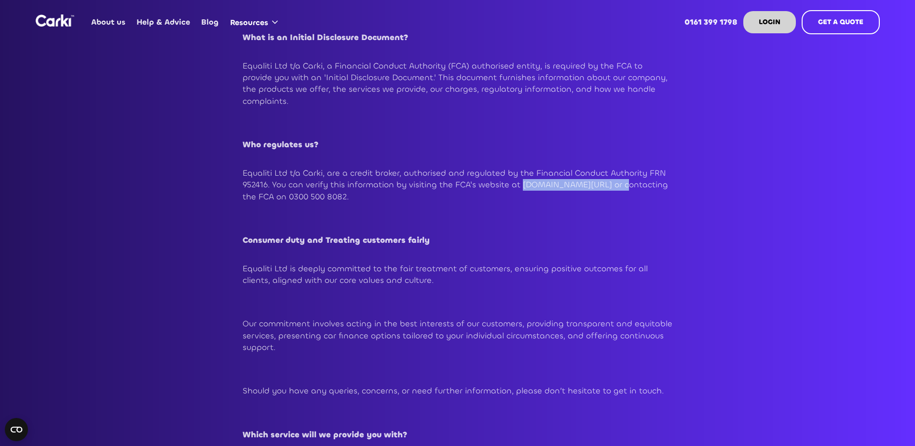
drag, startPoint x: 618, startPoint y: 186, endPoint x: 590, endPoint y: 186, distance: 27.5
copy p "[DOMAIN_NAME][URL]"
click at [578, 235] on p "Consumer duty and Treating customers fairly" at bounding box center [458, 247] width 430 height 24
click at [512, 184] on p "Equaliti Ltd t/a Carki, are a credit broker, authorised and regulated by the Fi…" at bounding box center [458, 184] width 430 height 35
click at [540, 222] on h2 "‍" at bounding box center [458, 220] width 430 height 17
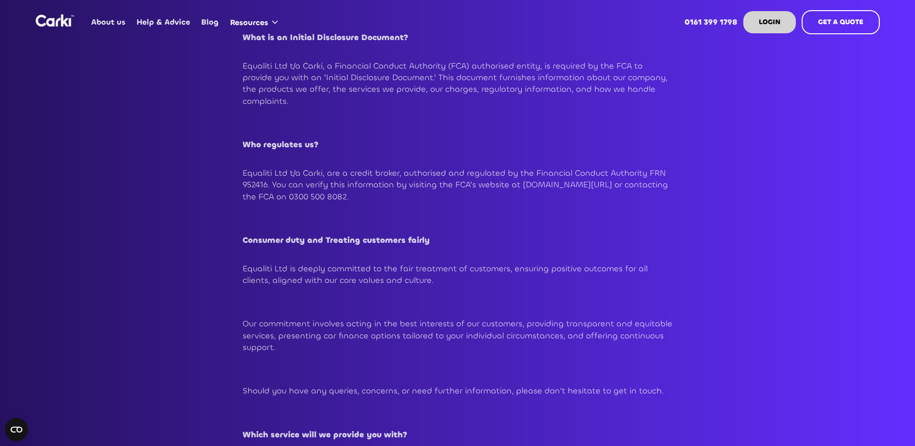
drag, startPoint x: 647, startPoint y: 240, endPoint x: 633, endPoint y: 211, distance: 32.4
click at [647, 240] on p "Consumer duty and Treating customers fairly" at bounding box center [458, 247] width 430 height 24
drag, startPoint x: 618, startPoint y: 183, endPoint x: 522, endPoint y: 183, distance: 96.0
click at [522, 183] on p "Equaliti Ltd t/a Carki, are a credit broker, authorised and regulated by the Fi…" at bounding box center [458, 184] width 430 height 35
drag, startPoint x: 522, startPoint y: 183, endPoint x: 535, endPoint y: 185, distance: 13.6
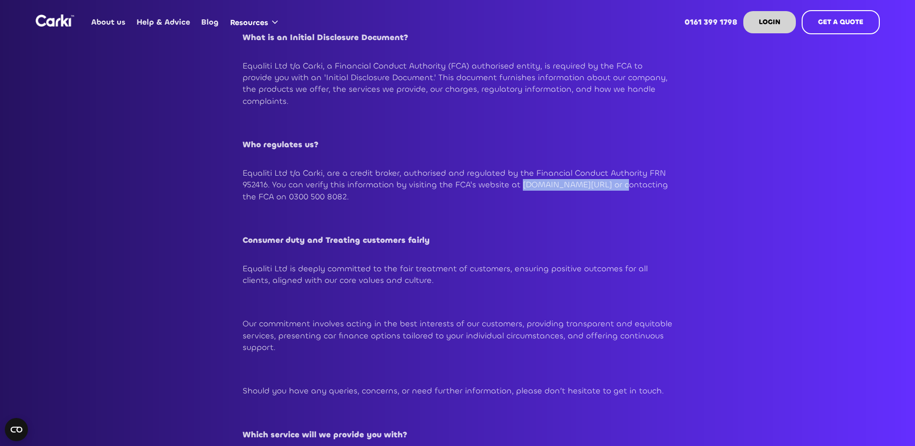
copy p "[DOMAIN_NAME][URL]"
drag, startPoint x: 121, startPoint y: 74, endPoint x: 107, endPoint y: 2, distance: 73.3
click at [605, 125] on h2 "‍" at bounding box center [458, 125] width 430 height 17
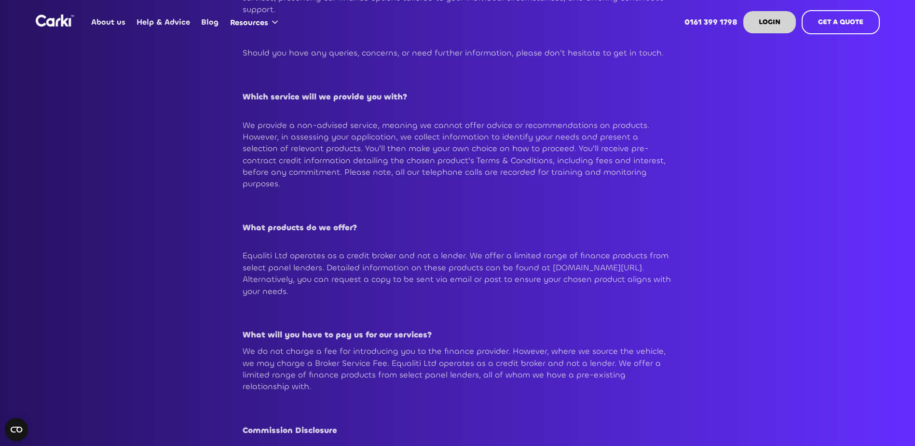
scroll to position [483, 0]
